Goal: Task Accomplishment & Management: Use online tool/utility

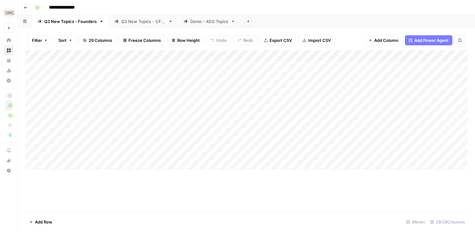
click at [118, 25] on link "Q3 New Topics - CFOs" at bounding box center [143, 21] width 69 height 13
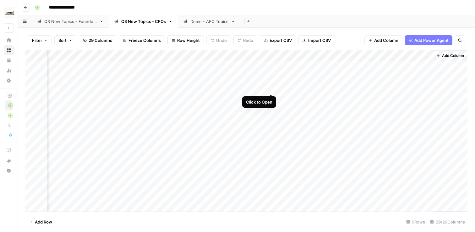
click at [271, 82] on div "Add Column" at bounding box center [246, 130] width 442 height 161
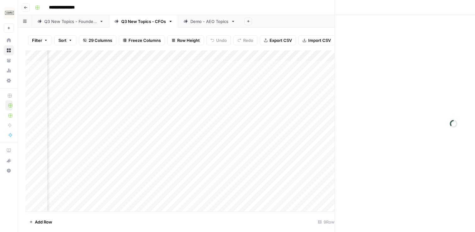
scroll to position [0, 1198]
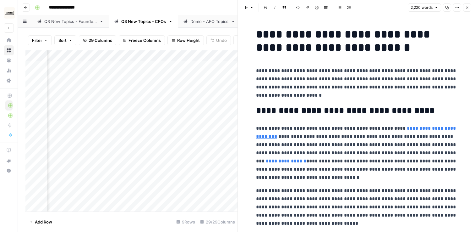
click at [447, 8] on icon "button" at bounding box center [447, 8] width 4 height 4
click at [468, 8] on icon "button" at bounding box center [467, 8] width 4 height 4
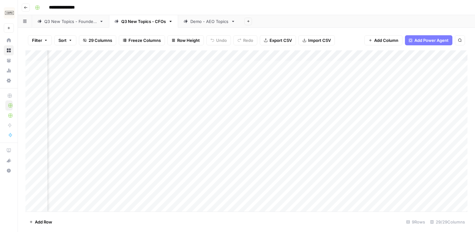
scroll to position [0, 853]
click at [279, 86] on div "Add Column" at bounding box center [246, 130] width 442 height 161
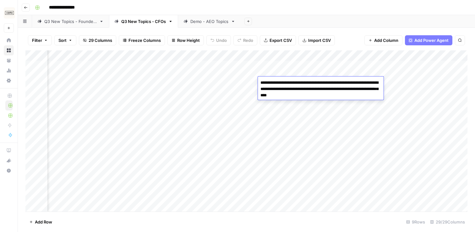
drag, startPoint x: 260, startPoint y: 84, endPoint x: 338, endPoint y: 98, distance: 78.5
click at [338, 98] on textarea "**********" at bounding box center [321, 88] width 126 height 21
click at [293, 113] on div "Add Column" at bounding box center [246, 130] width 442 height 161
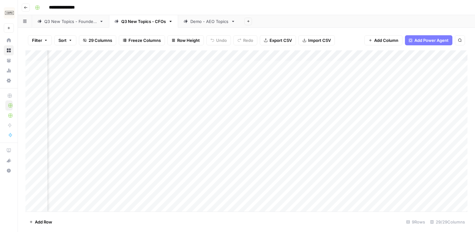
scroll to position [0, 0]
click at [80, 19] on div "Q3 New Topics - Founders" at bounding box center [70, 21] width 52 height 6
click at [216, 148] on div "Add Column" at bounding box center [246, 109] width 442 height 119
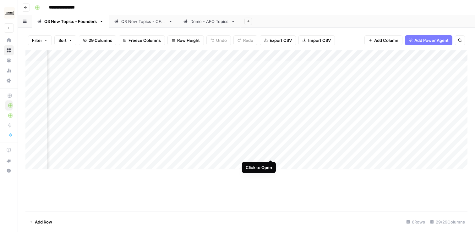
click at [271, 147] on div "Add Column" at bounding box center [246, 109] width 442 height 119
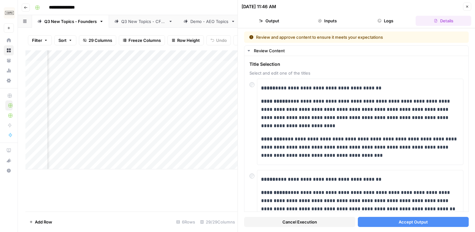
click at [394, 221] on button "Accept Output" at bounding box center [413, 221] width 111 height 10
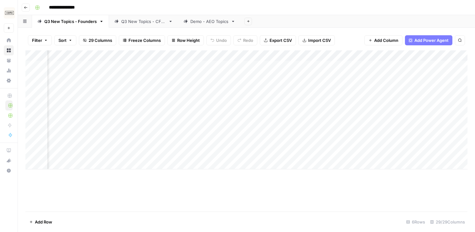
scroll to position [0, 700]
click at [215, 145] on div "Add Column" at bounding box center [246, 109] width 442 height 119
click at [242, 66] on div "Add Column" at bounding box center [246, 109] width 442 height 119
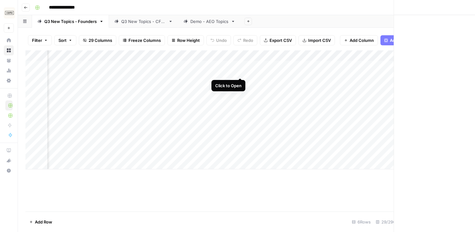
scroll to position [0, 1245]
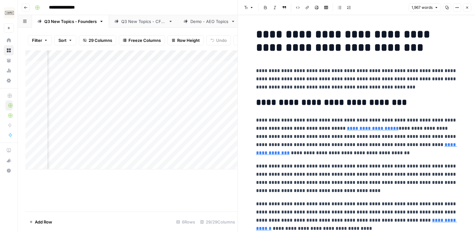
click at [450, 9] on button "Copy" at bounding box center [447, 7] width 8 height 8
click at [467, 8] on icon "button" at bounding box center [467, 8] width 4 height 4
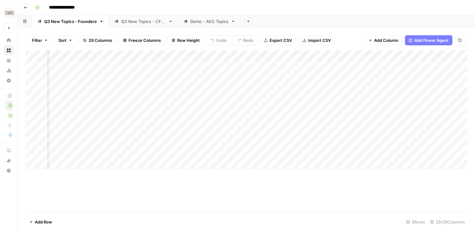
scroll to position [0, 1099]
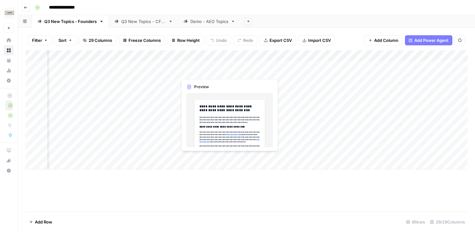
click at [195, 68] on div "Add Column" at bounding box center [246, 109] width 442 height 119
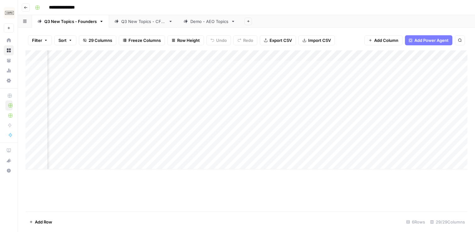
scroll to position [0, 1037]
click at [100, 71] on div "Add Column" at bounding box center [246, 109] width 442 height 119
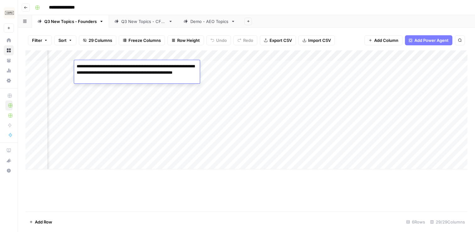
drag, startPoint x: 99, startPoint y: 70, endPoint x: 140, endPoint y: 84, distance: 43.3
click at [140, 84] on body "**********" at bounding box center [237, 116] width 475 height 232
click at [396, 62] on div "Add Column" at bounding box center [246, 109] width 442 height 119
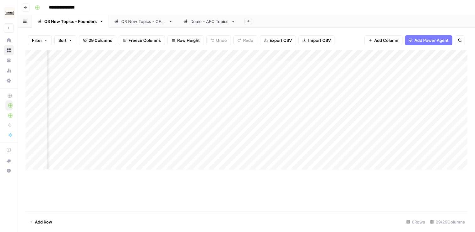
scroll to position [0, 1249]
click at [240, 81] on div "Add Column" at bounding box center [246, 109] width 442 height 119
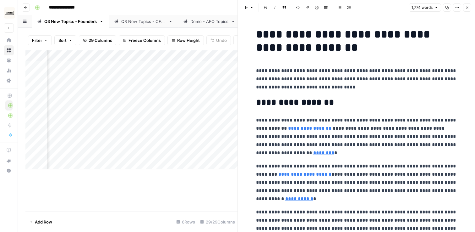
click at [449, 8] on icon "button" at bounding box center [447, 8] width 4 height 4
click at [468, 6] on icon "button" at bounding box center [467, 8] width 4 height 4
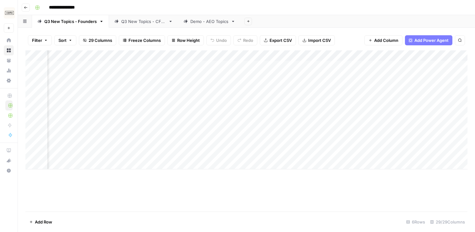
scroll to position [0, 958]
click at [166, 82] on div "Add Column" at bounding box center [246, 109] width 442 height 119
click at [156, 82] on div "Add Column" at bounding box center [246, 109] width 442 height 119
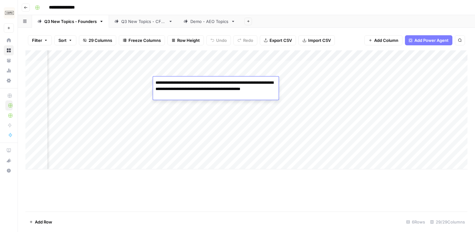
click at [156, 82] on textarea "**********" at bounding box center [216, 88] width 126 height 21
drag, startPoint x: 156, startPoint y: 82, endPoint x: 195, endPoint y: 95, distance: 41.5
click at [195, 95] on textarea "**********" at bounding box center [216, 88] width 126 height 21
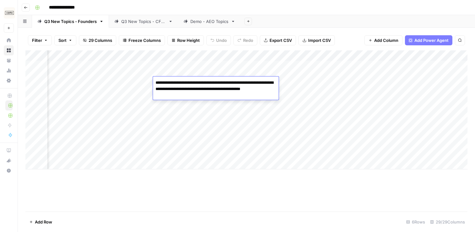
click at [340, 93] on div "Add Column" at bounding box center [246, 109] width 442 height 119
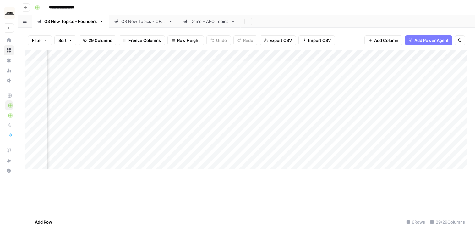
scroll to position [0, 1249]
click at [241, 97] on div "Add Column" at bounding box center [246, 109] width 442 height 119
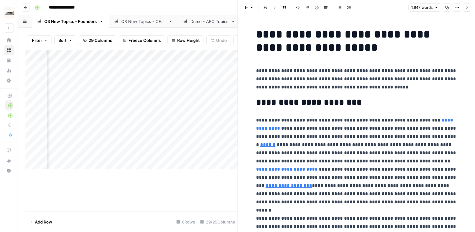
click at [447, 5] on button "Copy" at bounding box center [447, 7] width 8 height 8
drag, startPoint x: 468, startPoint y: 7, endPoint x: 422, endPoint y: 26, distance: 50.2
click at [468, 7] on icon "button" at bounding box center [467, 8] width 2 height 2
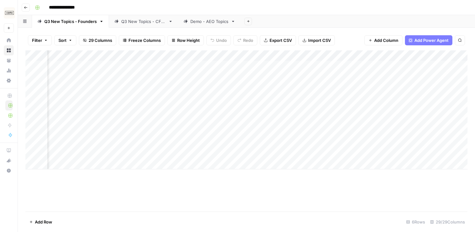
scroll to position [0, 915]
click at [222, 99] on div "Add Column" at bounding box center [246, 109] width 442 height 119
click at [202, 99] on div "Add Column" at bounding box center [246, 109] width 442 height 119
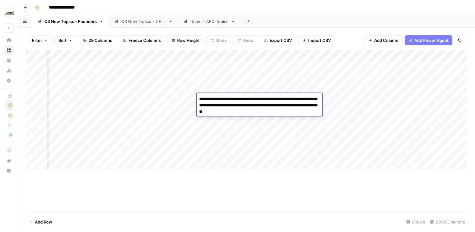
drag, startPoint x: 198, startPoint y: 99, endPoint x: 302, endPoint y: 110, distance: 104.9
click at [302, 110] on textarea "**********" at bounding box center [260, 105] width 126 height 21
click at [245, 110] on textarea "**********" at bounding box center [260, 105] width 126 height 21
click at [307, 180] on div "Add Column" at bounding box center [246, 130] width 442 height 161
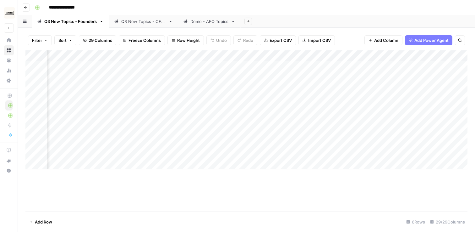
scroll to position [0, 0]
click at [125, 23] on div "Q3 New Topics - CFOs" at bounding box center [143, 21] width 45 height 6
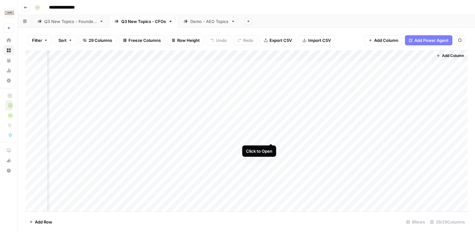
click at [271, 130] on div "Add Column" at bounding box center [246, 130] width 442 height 161
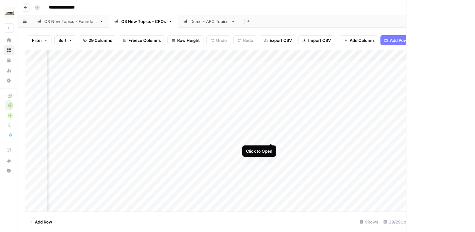
scroll to position [0, 1198]
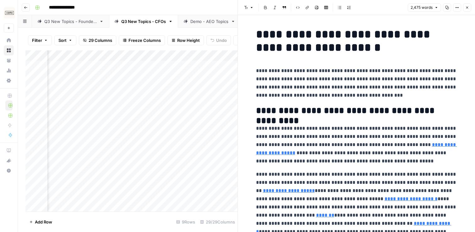
click at [447, 7] on icon "button" at bounding box center [447, 8] width 4 height 4
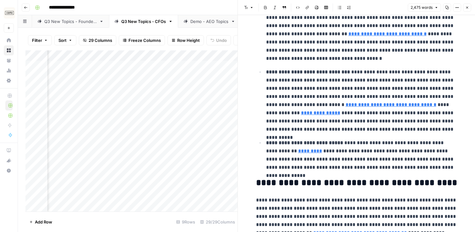
scroll to position [1272, 0]
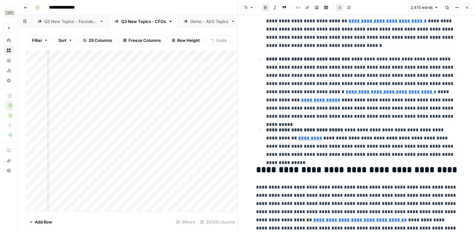
click at [257, 52] on ul "**********" at bounding box center [356, 75] width 201 height 166
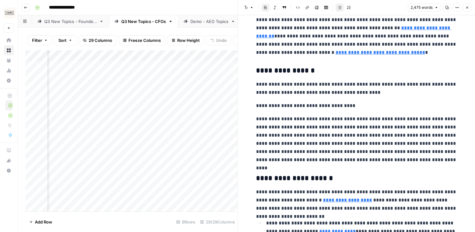
scroll to position [0, 0]
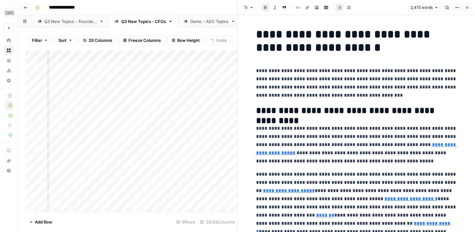
click at [88, 119] on div "Add Column" at bounding box center [131, 130] width 212 height 161
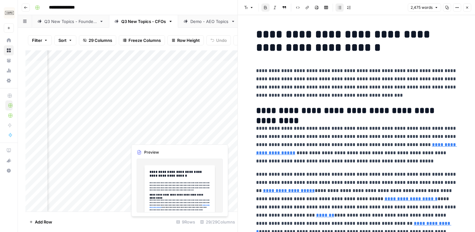
click at [132, 133] on div "Add Column" at bounding box center [131, 130] width 212 height 161
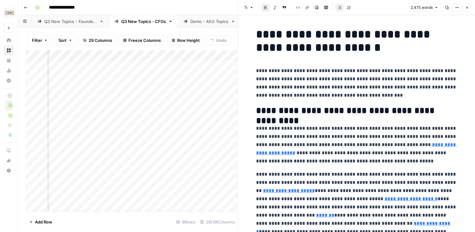
scroll to position [0, 1053]
click at [75, 137] on div "Add Column" at bounding box center [131, 130] width 212 height 161
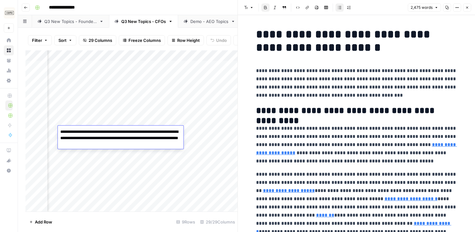
drag, startPoint x: 60, startPoint y: 129, endPoint x: 131, endPoint y: 150, distance: 73.8
click at [131, 150] on body "**********" at bounding box center [237, 116] width 475 height 232
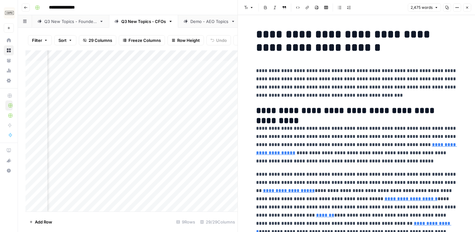
click at [466, 7] on icon "button" at bounding box center [467, 8] width 4 height 4
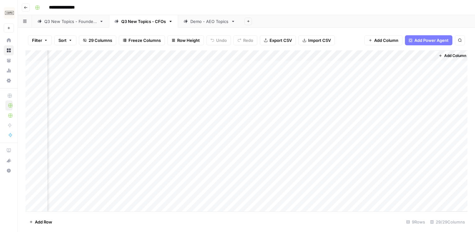
scroll to position [0, 1203]
click at [272, 146] on div "Add Column" at bounding box center [246, 130] width 442 height 161
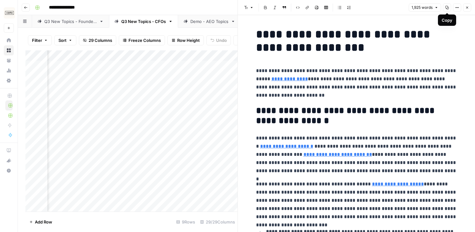
click at [447, 7] on icon "button" at bounding box center [447, 8] width 4 height 4
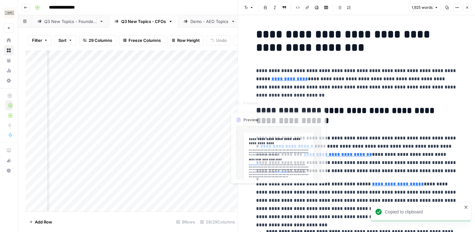
click at [318, 96] on p "**********" at bounding box center [356, 83] width 201 height 33
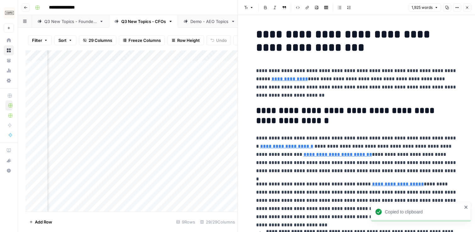
click at [468, 8] on icon "button" at bounding box center [467, 8] width 4 height 4
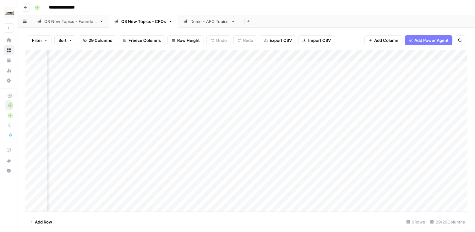
scroll to position [0, 1005]
click at [140, 155] on div "Add Column" at bounding box center [246, 130] width 442 height 161
click at [112, 153] on div "Add Column" at bounding box center [246, 130] width 442 height 161
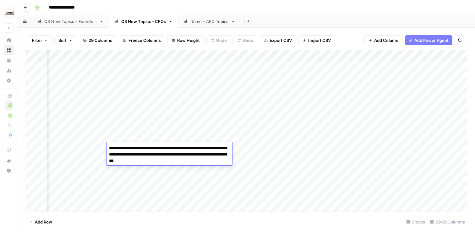
drag, startPoint x: 108, startPoint y: 147, endPoint x: 198, endPoint y: 159, distance: 90.6
click at [198, 159] on textarea "**********" at bounding box center [170, 154] width 126 height 21
click at [391, 142] on div "Add Column" at bounding box center [246, 130] width 442 height 161
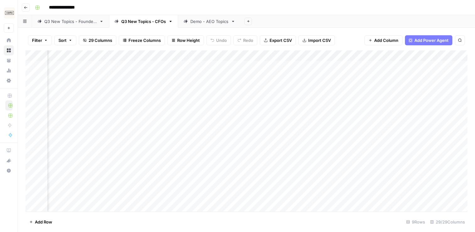
scroll to position [0, 1203]
click at [257, 150] on div "Add Column" at bounding box center [246, 130] width 442 height 161
click at [270, 148] on div "Add Column" at bounding box center [246, 130] width 442 height 161
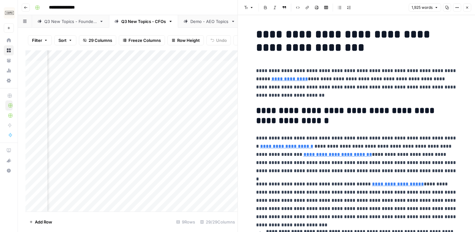
click at [466, 6] on icon "button" at bounding box center [467, 8] width 4 height 4
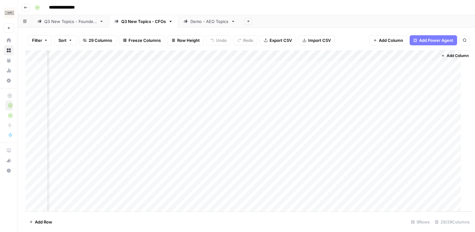
scroll to position [0, 1196]
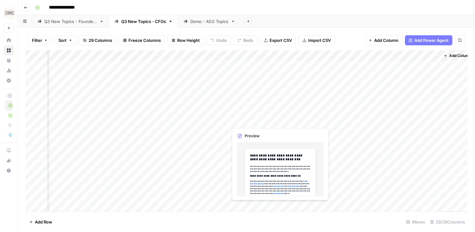
click at [237, 117] on div "Add Column" at bounding box center [246, 130] width 442 height 161
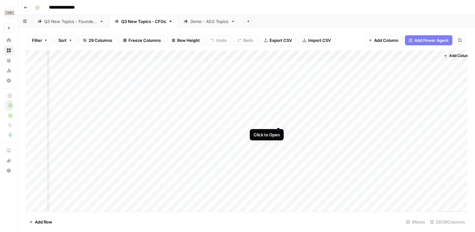
click at [280, 114] on div "Add Column" at bounding box center [246, 130] width 442 height 161
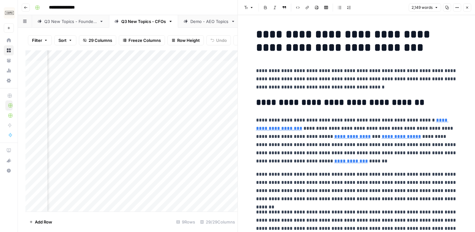
click at [446, 7] on icon "button" at bounding box center [447, 8] width 4 height 4
click at [467, 10] on button "Close" at bounding box center [467, 7] width 8 height 8
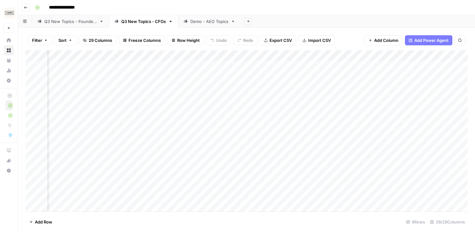
scroll to position [0, 965]
click at [161, 118] on div "Add Column" at bounding box center [246, 130] width 442 height 161
click at [147, 117] on div "Add Column" at bounding box center [246, 130] width 442 height 161
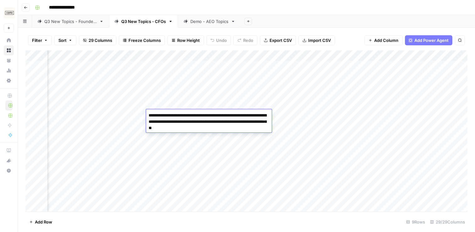
drag, startPoint x: 163, startPoint y: 116, endPoint x: 244, endPoint y: 124, distance: 82.1
click at [244, 124] on textarea "**********" at bounding box center [209, 121] width 126 height 21
click at [228, 123] on textarea "**********" at bounding box center [209, 121] width 126 height 21
drag, startPoint x: 148, startPoint y: 114, endPoint x: 242, endPoint y: 130, distance: 94.7
click at [242, 130] on textarea "**********" at bounding box center [209, 121] width 126 height 21
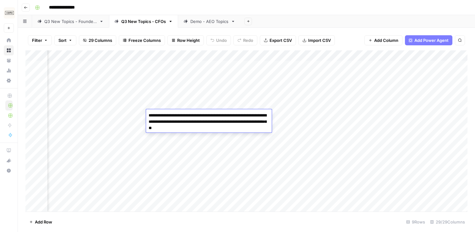
click at [199, 123] on textarea "**********" at bounding box center [209, 121] width 126 height 21
click at [190, 145] on div "Add Column" at bounding box center [246, 130] width 442 height 161
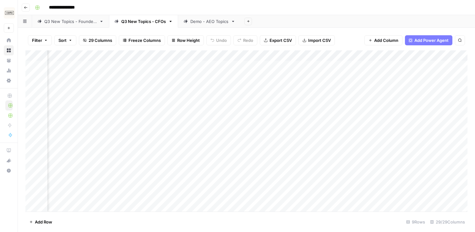
scroll to position [0, 1203]
click at [271, 97] on div "Add Column" at bounding box center [246, 130] width 442 height 161
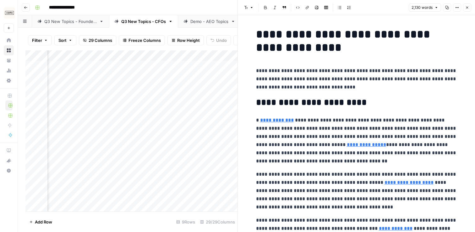
click at [447, 7] on icon "button" at bounding box center [447, 8] width 4 height 4
click at [469, 6] on button "Close" at bounding box center [467, 7] width 8 height 8
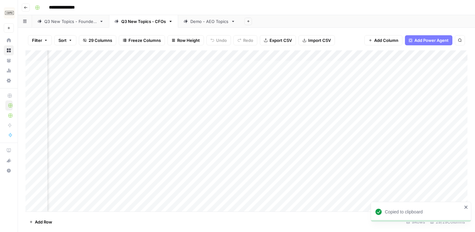
scroll to position [0, 1016]
click at [127, 100] on div "Add Column" at bounding box center [246, 130] width 442 height 161
click at [100, 100] on div "Add Column" at bounding box center [246, 130] width 442 height 161
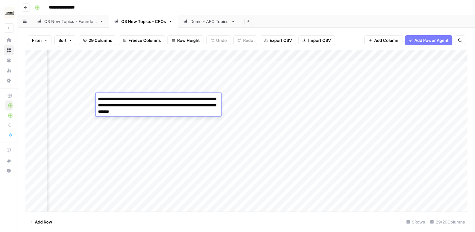
drag, startPoint x: 98, startPoint y: 98, endPoint x: 210, endPoint y: 114, distance: 112.9
click at [210, 114] on textarea "**********" at bounding box center [159, 105] width 126 height 21
click at [207, 114] on textarea "**********" at bounding box center [159, 105] width 126 height 21
click at [430, 105] on div "Add Column" at bounding box center [246, 130] width 442 height 161
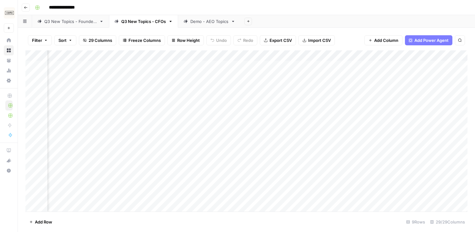
scroll to position [0, 0]
click at [62, 22] on div "Q3 New Topics - Founders" at bounding box center [70, 21] width 52 height 6
click at [182, 146] on div "Add Column" at bounding box center [246, 109] width 442 height 119
click at [348, 148] on div "Add Column" at bounding box center [246, 109] width 442 height 119
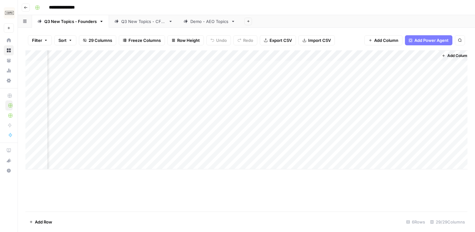
scroll to position [0, 1249]
click at [290, 146] on div "Add Column" at bounding box center [246, 109] width 442 height 119
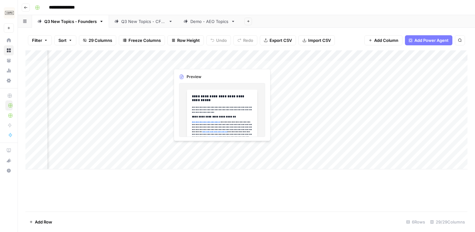
scroll to position [0, 1006]
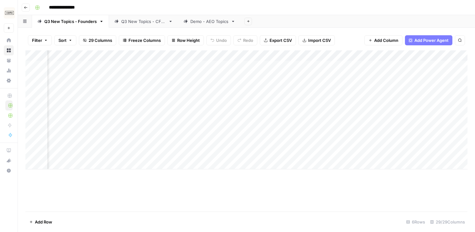
click at [129, 150] on div "Add Column" at bounding box center [246, 109] width 442 height 119
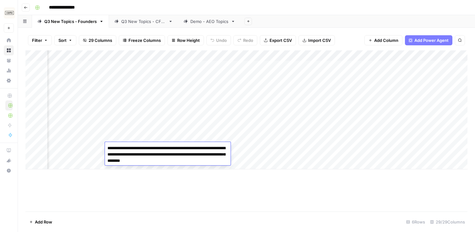
click at [129, 150] on textarea "**********" at bounding box center [168, 154] width 126 height 21
click at [168, 192] on div "Add Column" at bounding box center [246, 130] width 442 height 161
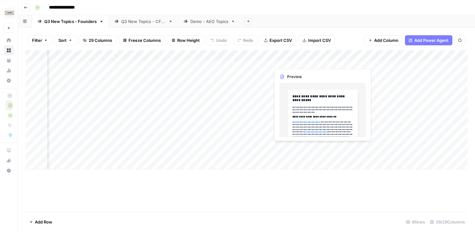
scroll to position [0, 1249]
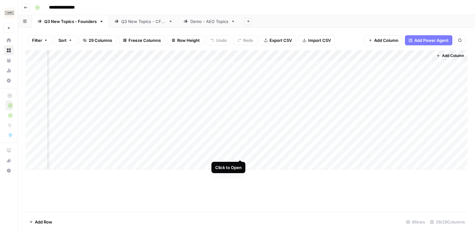
click at [242, 146] on div "Add Column" at bounding box center [246, 109] width 442 height 119
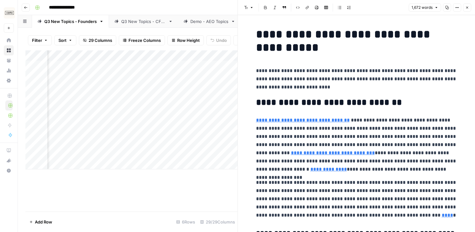
click at [447, 7] on icon "button" at bounding box center [447, 7] width 3 height 3
